Goal: Task Accomplishment & Management: Manage account settings

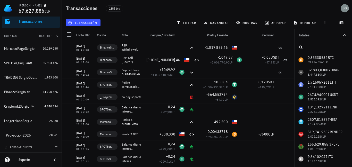
scroll to position [47, 0]
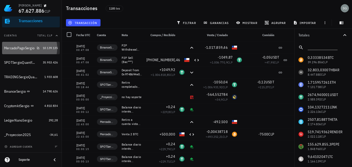
click at [23, 48] on div "MercadoPagoSergio" at bounding box center [19, 48] width 30 height 4
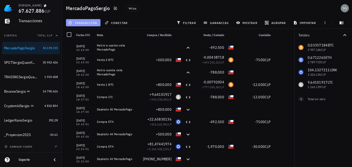
click at [81, 22] on span "transacción" at bounding box center [83, 23] width 28 height 4
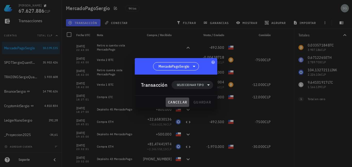
click at [172, 100] on span "cancelar" at bounding box center [177, 102] width 19 height 5
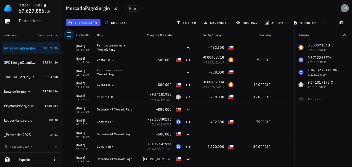
click at [69, 35] on div at bounding box center [69, 34] width 9 height 9
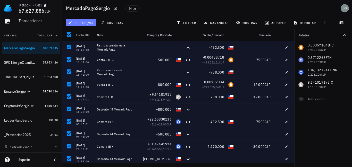
click at [87, 21] on span "editar (94)" at bounding box center [81, 23] width 24 height 4
click at [82, 34] on div "Eliminar" at bounding box center [85, 35] width 14 height 4
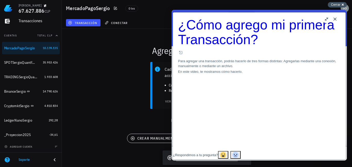
click at [338, 4] on span "Cerrar" at bounding box center [336, 5] width 10 height 4
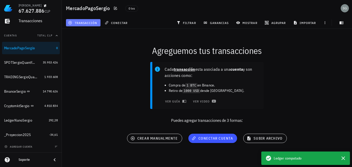
click at [86, 23] on span "transacción" at bounding box center [83, 23] width 28 height 4
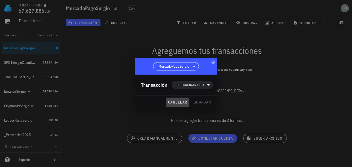
click at [171, 102] on span "cancelar" at bounding box center [177, 102] width 19 height 5
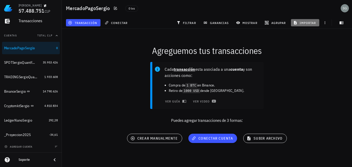
click at [303, 22] on span "importar" at bounding box center [306, 23] width 22 height 4
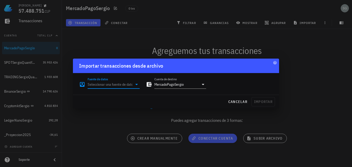
click at [103, 84] on input "Fuente de datos" at bounding box center [110, 84] width 45 height 8
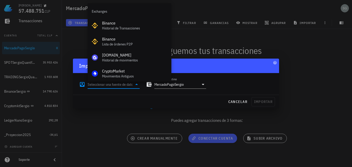
click at [103, 84] on input "Fuente de datos" at bounding box center [110, 84] width 45 height 8
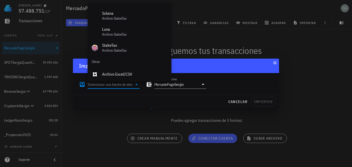
scroll to position [215, 0]
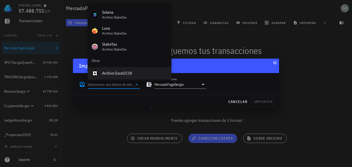
click at [144, 76] on div "Archivo Excel/CSV" at bounding box center [134, 73] width 65 height 11
type input "Archivo Excel/CSV"
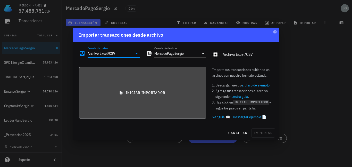
click at [154, 93] on span "iniciar importador" at bounding box center [143, 92] width 118 height 5
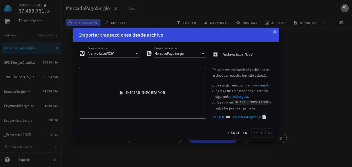
click at [345, 9] on button at bounding box center [344, 6] width 5 height 5
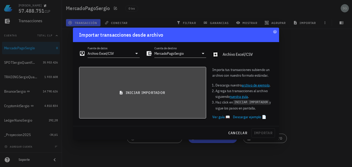
click at [140, 92] on span "iniciar importador" at bounding box center [143, 92] width 118 height 5
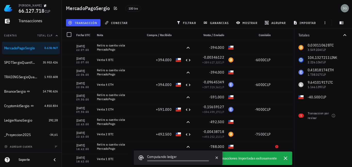
click at [352, 126] on div "Totales 0,03011062 BTC 3.549.204 CLP 104,1327211 LINK 2.226.106 CLP 0,41818174 …" at bounding box center [324, 98] width 58 height 138
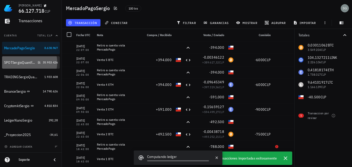
click at [14, 60] on div "SPOTSergioQuantfury" at bounding box center [22, 62] width 37 height 11
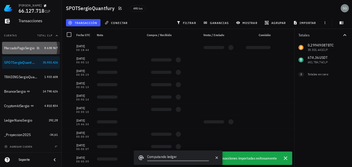
click at [15, 51] on div "MercadoPagoSergio" at bounding box center [23, 48] width 38 height 11
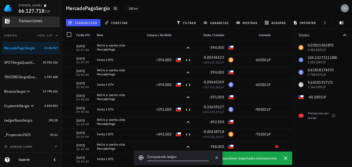
click at [26, 20] on div "Transacciones" at bounding box center [38, 20] width 39 height 5
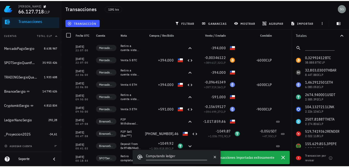
scroll to position [18, 0]
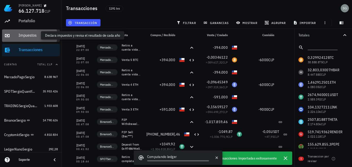
click at [39, 35] on div "Impuestos" at bounding box center [38, 35] width 39 height 5
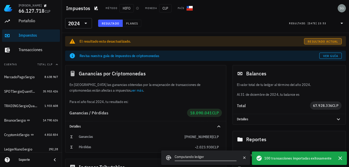
click at [313, 42] on span "Resultado actual" at bounding box center [322, 41] width 31 height 4
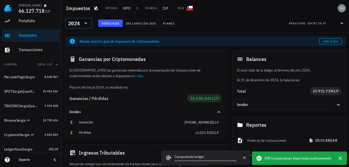
click at [81, 23] on input "text" at bounding box center [81, 23] width 1 height 8
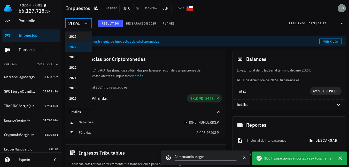
click at [77, 35] on div "2025" at bounding box center [78, 37] width 19 height 4
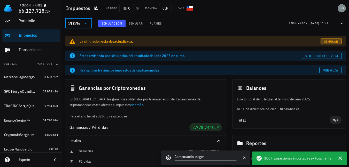
click at [325, 42] on span "Simular" at bounding box center [331, 41] width 14 height 4
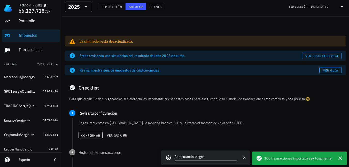
scroll to position [59, 0]
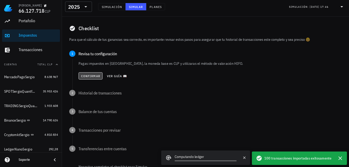
click at [86, 73] on button "Confirmar" at bounding box center [90, 75] width 24 height 7
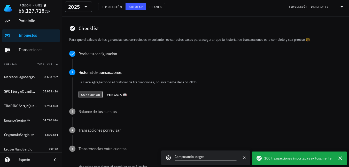
click at [87, 93] on span "Confirmar" at bounding box center [90, 95] width 19 height 4
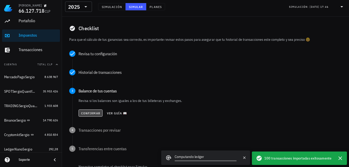
click at [89, 112] on span "Confirmar" at bounding box center [90, 113] width 19 height 4
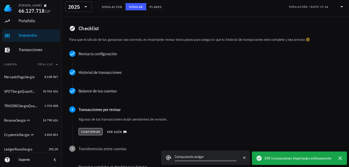
click at [91, 131] on span "Confirmar" at bounding box center [90, 132] width 19 height 4
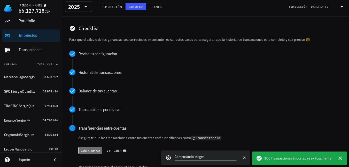
click at [91, 151] on span "Confirmar" at bounding box center [89, 151] width 19 height 4
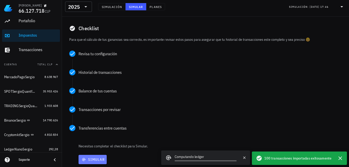
click at [93, 158] on span "Simular" at bounding box center [92, 159] width 24 height 5
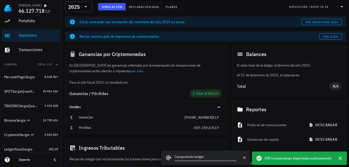
scroll to position [28, 0]
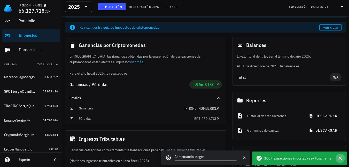
click at [341, 159] on icon "button" at bounding box center [340, 158] width 4 height 4
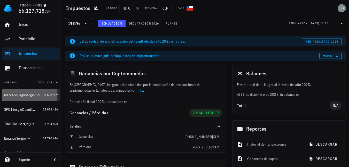
click at [22, 97] on div "MercadoPagoSergio" at bounding box center [19, 95] width 30 height 4
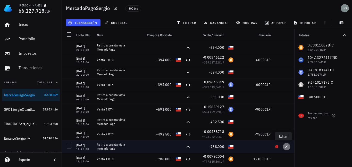
click at [285, 147] on icon "button" at bounding box center [286, 146] width 3 height 3
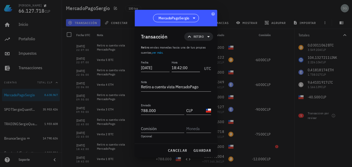
click at [189, 67] on input "18:42:00" at bounding box center [186, 67] width 29 height 8
click at [200, 151] on span "guardar" at bounding box center [203, 150] width 18 height 5
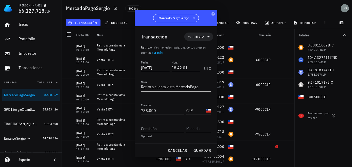
type input "18:42:00"
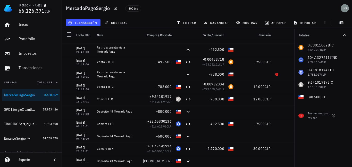
scroll to position [62, 0]
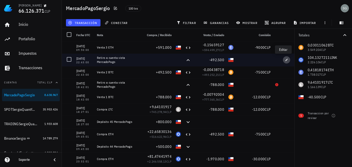
click at [285, 60] on icon "button" at bounding box center [286, 59] width 3 height 3
type input "[DATE]"
type input "22:43:00"
type input "492.500"
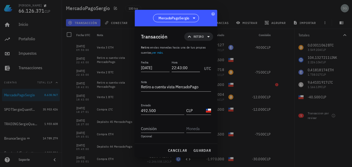
click at [192, 69] on input "22:43:00" at bounding box center [186, 67] width 29 height 8
click at [200, 152] on span "guardar" at bounding box center [203, 150] width 18 height 5
type input "22:43:00"
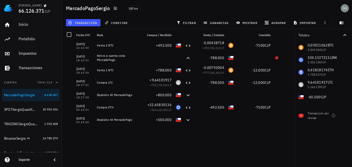
scroll to position [0, 0]
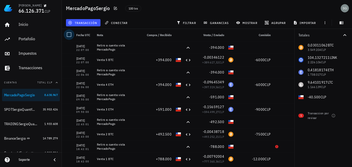
click at [69, 34] on div at bounding box center [69, 34] width 9 height 9
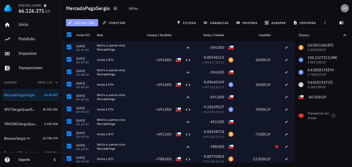
click at [84, 20] on button "editar (100)" at bounding box center [82, 22] width 32 height 7
click at [78, 20] on button "editar (100)" at bounding box center [82, 22] width 32 height 7
click at [82, 33] on div "Eliminar" at bounding box center [86, 35] width 16 height 4
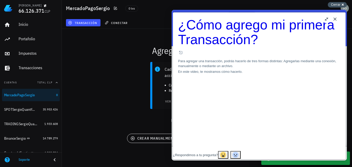
click at [339, 4] on span "Cerrar" at bounding box center [336, 5] width 10 height 4
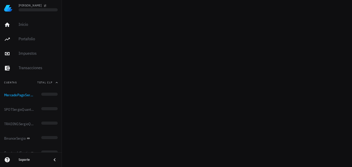
click at [310, 22] on div "[PERSON_NAME] Inicio [GEOGRAPHIC_DATA] Impuestos [GEOGRAPHIC_DATA] Cuentas Tota…" at bounding box center [176, 83] width 352 height 167
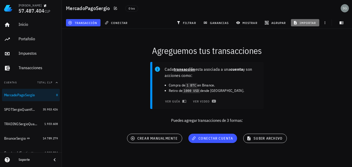
click at [310, 23] on span "importar" at bounding box center [306, 23] width 22 height 4
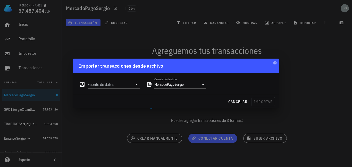
click at [130, 90] on div "Fuente de datos" at bounding box center [109, 82] width 67 height 19
click at [127, 85] on input "Fuente de datos" at bounding box center [110, 84] width 45 height 8
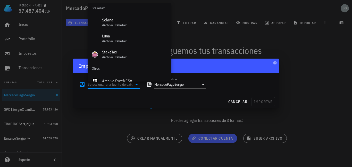
scroll to position [215, 0]
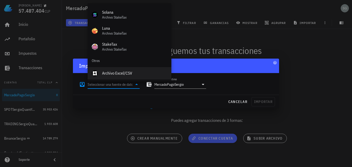
click at [143, 76] on div "Archivo Excel/CSV" at bounding box center [134, 73] width 65 height 5
type input "Archivo Excel/CSV"
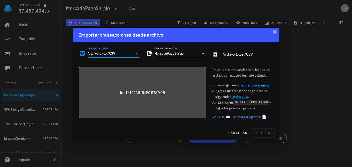
click at [140, 90] on span "iniciar importador" at bounding box center [143, 92] width 118 height 5
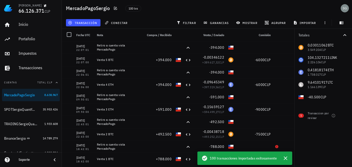
click at [87, 37] on div "Fecha UTC" at bounding box center [84, 35] width 21 height 12
click at [86, 35] on span "Fecha UTC" at bounding box center [83, 35] width 14 height 4
click at [100, 34] on span "Nota" at bounding box center [100, 35] width 6 height 4
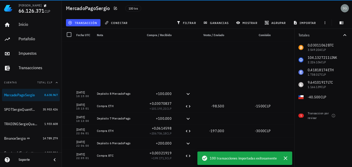
scroll to position [1117, 0]
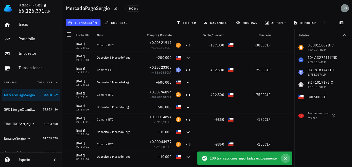
click at [286, 157] on icon "button" at bounding box center [286, 158] width 6 height 6
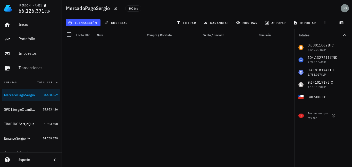
scroll to position [0, 0]
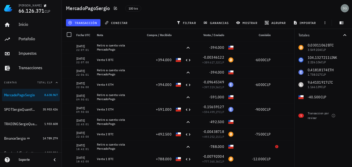
click at [83, 36] on span "Fecha UTC" at bounding box center [83, 35] width 14 height 4
click at [70, 35] on div at bounding box center [69, 34] width 9 height 9
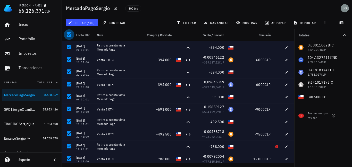
click at [70, 35] on div at bounding box center [69, 34] width 9 height 9
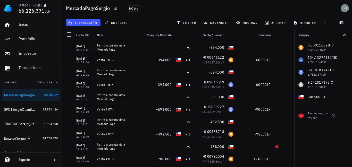
click at [81, 35] on span "Fecha UTC" at bounding box center [83, 35] width 14 height 4
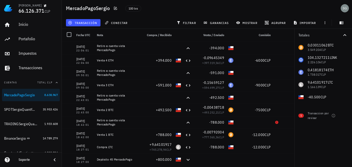
scroll to position [27, 0]
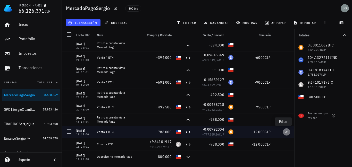
click at [283, 131] on span "button" at bounding box center [286, 131] width 7 height 3
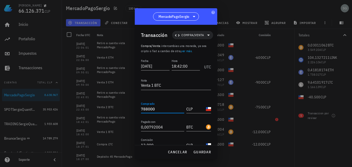
drag, startPoint x: 158, startPoint y: 111, endPoint x: 114, endPoint y: 113, distance: 44.2
click at [114, 113] on div "[PERSON_NAME] 66.126.371 CLP Inicio [GEOGRAPHIC_DATA] Impuestos [GEOGRAPHIC_DAT…" at bounding box center [176, 83] width 352 height 167
drag, startPoint x: 158, startPoint y: 108, endPoint x: 104, endPoint y: 111, distance: 53.7
click at [104, 111] on div "[PERSON_NAME] 66.126.371 CLP Inicio [GEOGRAPHIC_DATA] Impuestos [GEOGRAPHIC_DAT…" at bounding box center [176, 83] width 352 height 167
click at [205, 152] on span "guardar" at bounding box center [203, 152] width 18 height 5
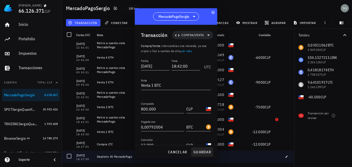
type input "788.000"
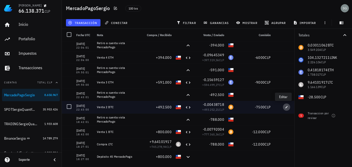
click at [285, 108] on icon "button" at bounding box center [286, 107] width 3 height 3
type input "[DATE]"
type input "22:43:00"
type textarea "Venta 2 BTC"
type input "492.500"
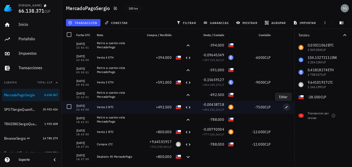
type input "0,00438718"
type input "7.500"
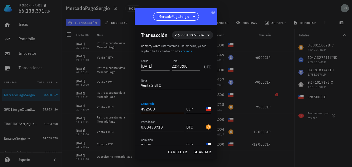
drag, startPoint x: 156, startPoint y: 111, endPoint x: 97, endPoint y: 112, distance: 58.6
click at [97, 112] on div "[PERSON_NAME] 66.138.371 CLP Inicio [GEOGRAPHIC_DATA] Impuestos [GEOGRAPHIC_DAT…" at bounding box center [176, 83] width 352 height 167
drag, startPoint x: 166, startPoint y: 108, endPoint x: 141, endPoint y: 106, distance: 24.6
click at [141, 106] on input "492500" at bounding box center [162, 109] width 43 height 8
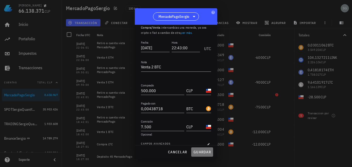
click at [202, 151] on span "guardar" at bounding box center [203, 152] width 18 height 5
type input "492.500"
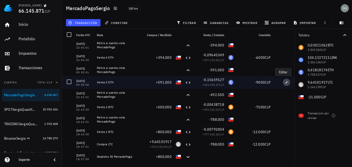
click at [285, 81] on icon "button" at bounding box center [286, 82] width 3 height 3
type input "[DATE]"
type input "09:50:00"
type textarea "Venta 3 ETH"
type input "591.000"
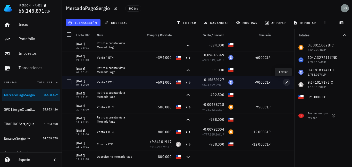
type input "0,15659127"
type input "ETH"
type input "9.000"
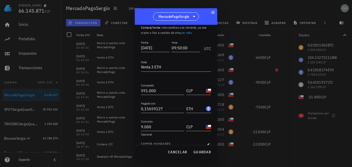
drag, startPoint x: 163, startPoint y: 92, endPoint x: 92, endPoint y: 80, distance: 72.0
click at [92, 80] on div "[PERSON_NAME] 66.145.871 CLP Inicio [GEOGRAPHIC_DATA] Impuestos [GEOGRAPHIC_DAT…" at bounding box center [176, 83] width 352 height 167
drag, startPoint x: 160, startPoint y: 89, endPoint x: 141, endPoint y: 89, distance: 19.1
click at [141, 89] on div "Transacción Compra/Venta Compra/Venta : intercambias una moneda, ya sea cripto …" at bounding box center [176, 85] width 83 height 120
click at [197, 152] on span "guardar" at bounding box center [203, 152] width 18 height 5
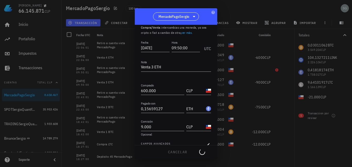
type input "591.000"
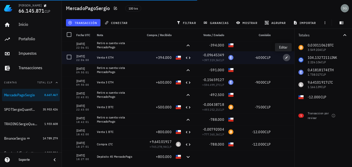
click at [285, 58] on icon "button" at bounding box center [286, 57] width 3 height 3
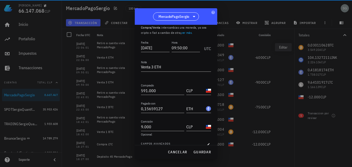
type input "[DATE]"
type input "22:06:00"
type textarea "Venta 4 ETH"
type input "394.000"
type input "0,09645349"
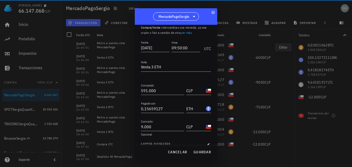
type input "6.000"
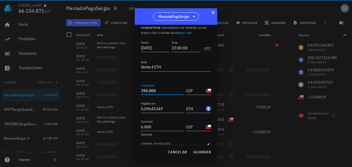
drag, startPoint x: 155, startPoint y: 93, endPoint x: 85, endPoint y: 104, distance: 70.3
click at [85, 104] on div "[PERSON_NAME] 66.154.871 CLP Inicio [GEOGRAPHIC_DATA] Impuestos [GEOGRAPHIC_DAT…" at bounding box center [176, 83] width 352 height 167
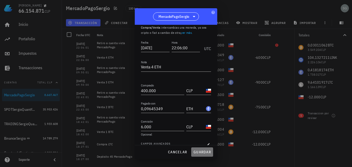
click at [201, 150] on span "guardar" at bounding box center [203, 152] width 18 height 5
type input "394.000"
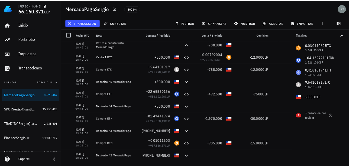
scroll to position [0, 0]
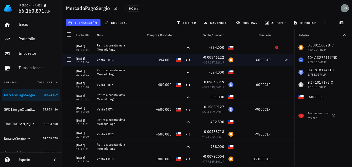
click at [154, 57] on div "+394.000" at bounding box center [157, 59] width 29 height 5
click at [283, 59] on span "button" at bounding box center [286, 59] width 7 height 3
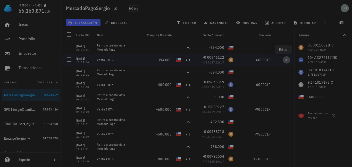
type input "22:07:00"
type textarea "Venta 5 BTC"
type input "0,00346122"
type input "BTC"
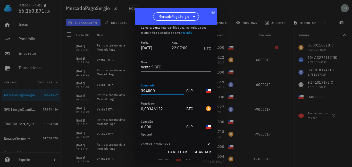
drag, startPoint x: 159, startPoint y: 90, endPoint x: 119, endPoint y: 89, distance: 39.7
click at [119, 89] on div "[PERSON_NAME] 66.160.871 CLP Inicio [GEOGRAPHIC_DATA] Impuestos [GEOGRAPHIC_DAT…" at bounding box center [176, 83] width 352 height 167
type input "6"
type input "5"
click at [200, 154] on button "guardar" at bounding box center [202, 151] width 22 height 9
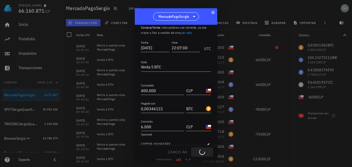
type input "394.000"
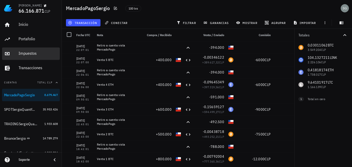
click at [40, 51] on div "Impuestos" at bounding box center [38, 53] width 39 height 5
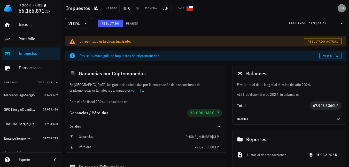
click at [85, 17] on div "​ 2024 Resultado Planes Resultado: [DATE] 23:53" at bounding box center [205, 25] width 287 height 17
click at [320, 42] on span "Resultado actual" at bounding box center [322, 41] width 31 height 4
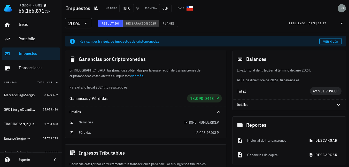
click at [139, 24] on span "Declaración" at bounding box center [137, 23] width 23 height 4
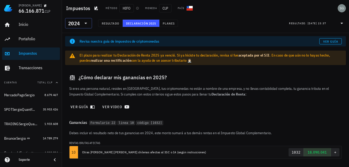
click at [87, 22] on icon at bounding box center [86, 23] width 6 height 6
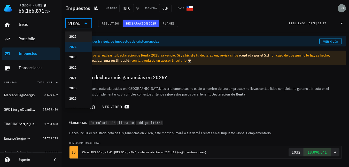
click at [80, 34] on div "2025" at bounding box center [78, 37] width 19 height 8
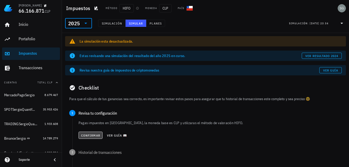
click at [97, 137] on span "Confirmar" at bounding box center [90, 135] width 19 height 4
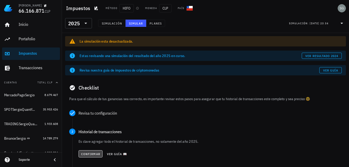
click at [88, 155] on span "Confirmar" at bounding box center [90, 154] width 19 height 4
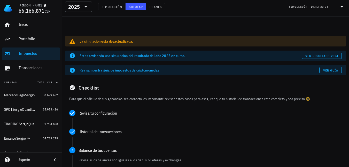
scroll to position [77, 0]
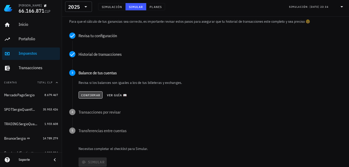
click at [91, 97] on span "Confirmar" at bounding box center [90, 95] width 19 height 4
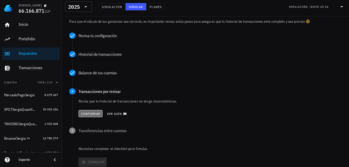
click at [91, 113] on span "Confirmar" at bounding box center [90, 114] width 19 height 4
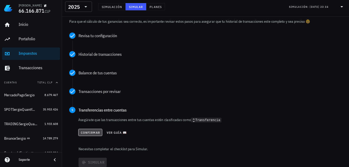
click at [92, 132] on span "Confirmar" at bounding box center [89, 133] width 19 height 4
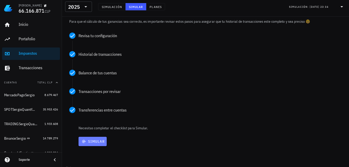
click at [92, 143] on span "Simular" at bounding box center [92, 141] width 24 height 5
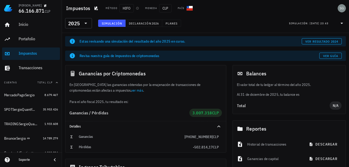
click at [349, 70] on html "[PERSON_NAME] 66.166.871 CLP Inicio [GEOGRAPHIC_DATA] Impuestos [GEOGRAPHIC_DAT…" at bounding box center [174, 131] width 349 height 262
click at [36, 67] on div "Transacciones" at bounding box center [38, 67] width 39 height 5
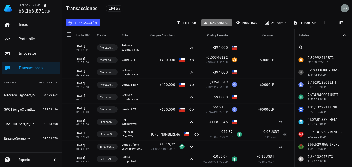
click at [212, 25] on button "ganancias" at bounding box center [217, 22] width 31 height 7
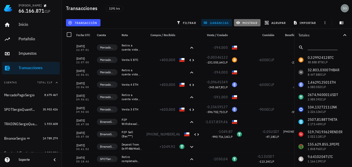
click at [241, 21] on span "mostrar" at bounding box center [247, 23] width 20 height 4
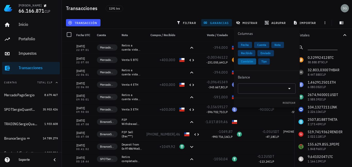
click at [247, 61] on span "Comisión" at bounding box center [247, 61] width 12 height 6
click at [276, 46] on span "Nota" at bounding box center [278, 45] width 6 height 6
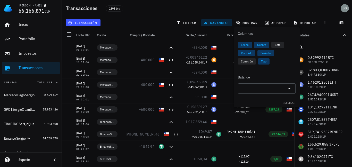
click at [158, 26] on div "transacción filtrar ganancias mostrar [GEOGRAPHIC_DATA] importar" at bounding box center [207, 23] width 284 height 12
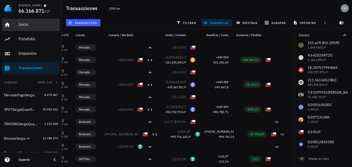
click at [20, 23] on div "Inicio" at bounding box center [38, 24] width 39 height 5
